Goal: Book appointment/travel/reservation

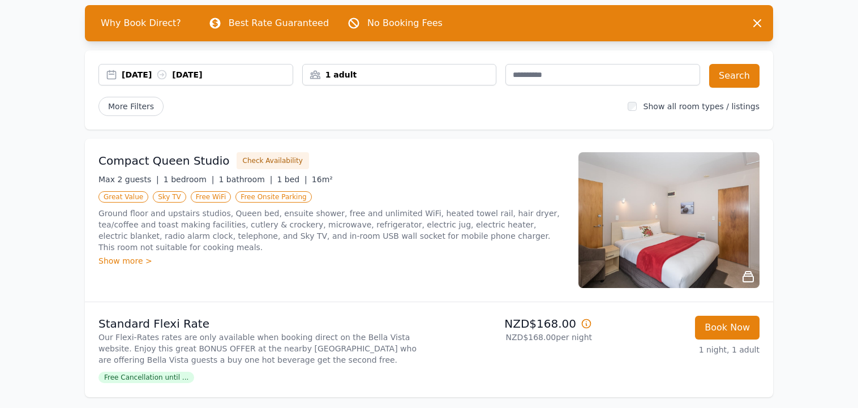
scroll to position [113, 0]
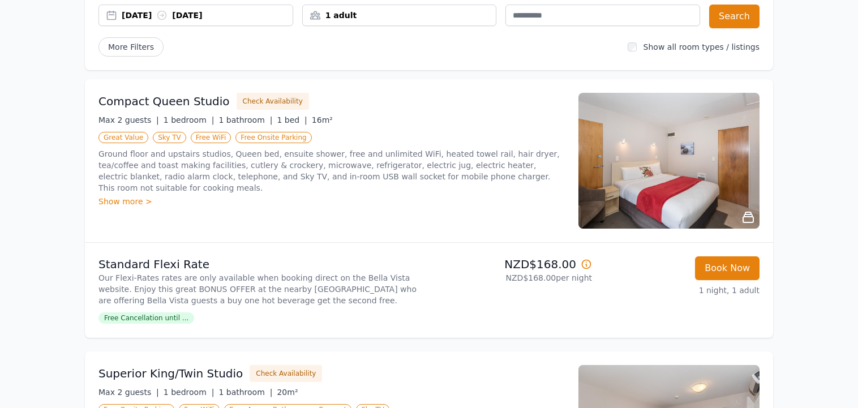
click at [671, 159] on img at bounding box center [668, 161] width 181 height 136
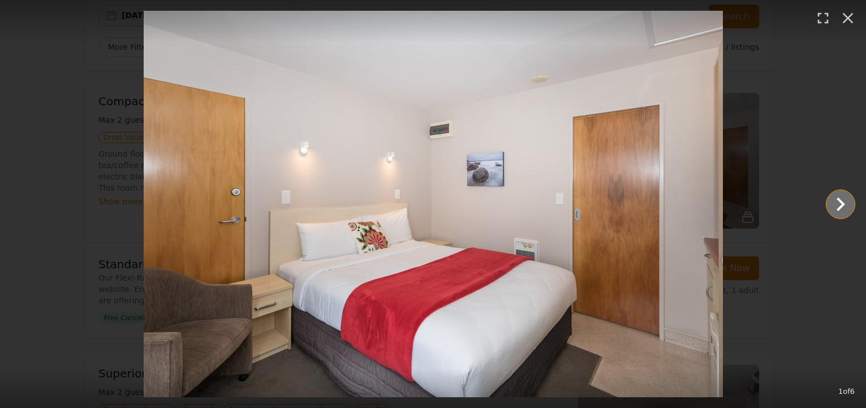
click at [840, 205] on icon "Show slide 2 of 6" at bounding box center [840, 204] width 27 height 27
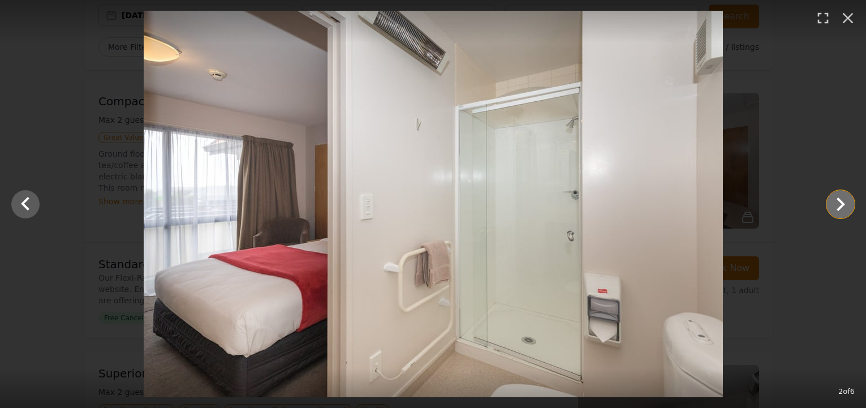
click at [840, 205] on icon "Show slide 3 of 6" at bounding box center [840, 204] width 27 height 27
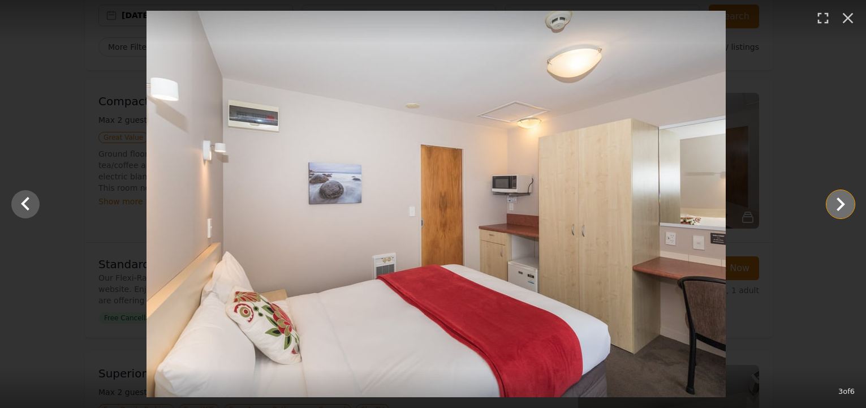
click at [840, 205] on icon "Show slide 4 of 6" at bounding box center [840, 204] width 27 height 27
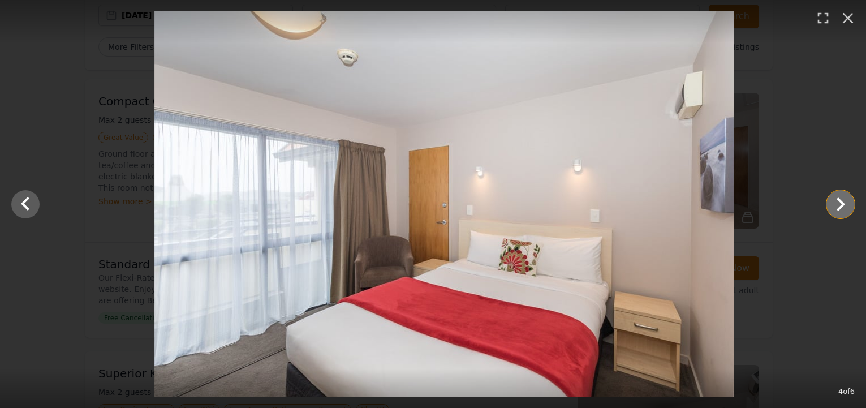
click at [840, 205] on icon "Show slide 5 of 6" at bounding box center [840, 204] width 27 height 27
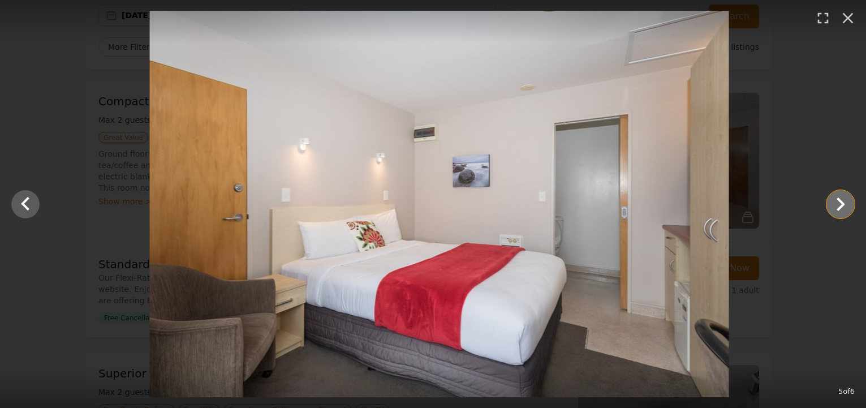
click at [840, 205] on icon "Show slide 6 of 6" at bounding box center [840, 204] width 27 height 27
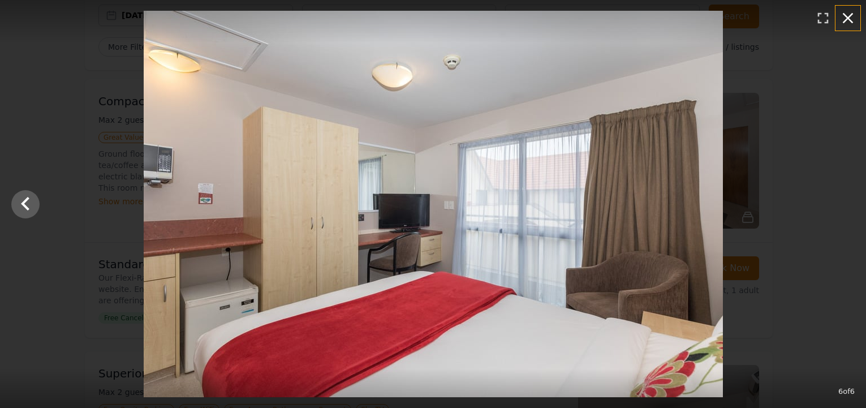
click at [854, 14] on icon "button" at bounding box center [848, 18] width 18 height 18
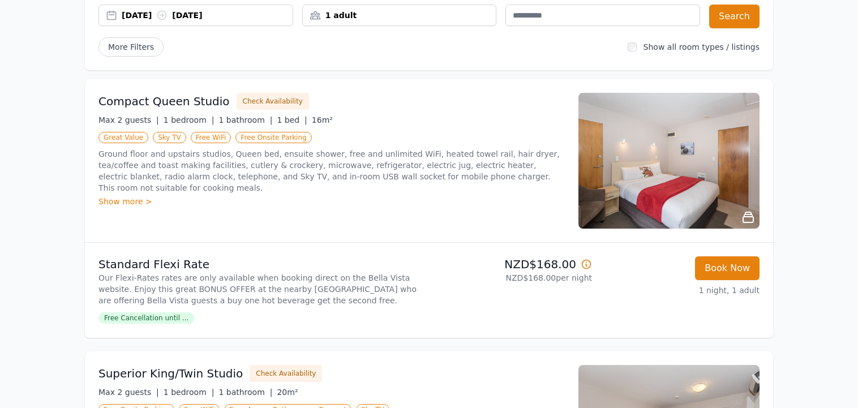
click at [285, 283] on p "Our Flexi-Rates rates are only available when booking direct on the Bella Vista…" at bounding box center [261, 289] width 326 height 34
click at [170, 318] on span "Free Cancellation until ..." at bounding box center [146, 317] width 96 height 11
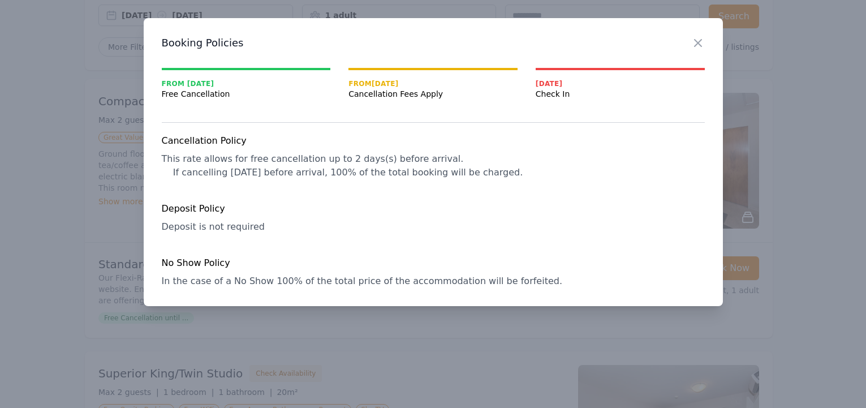
click at [342, 219] on div "Cancellation Policy This rate allows for free cancellation up to 2 days(s) befo…" at bounding box center [433, 211] width 543 height 154
click at [699, 39] on icon "button" at bounding box center [698, 43] width 14 height 14
